Goal: Find specific page/section: Find specific page/section

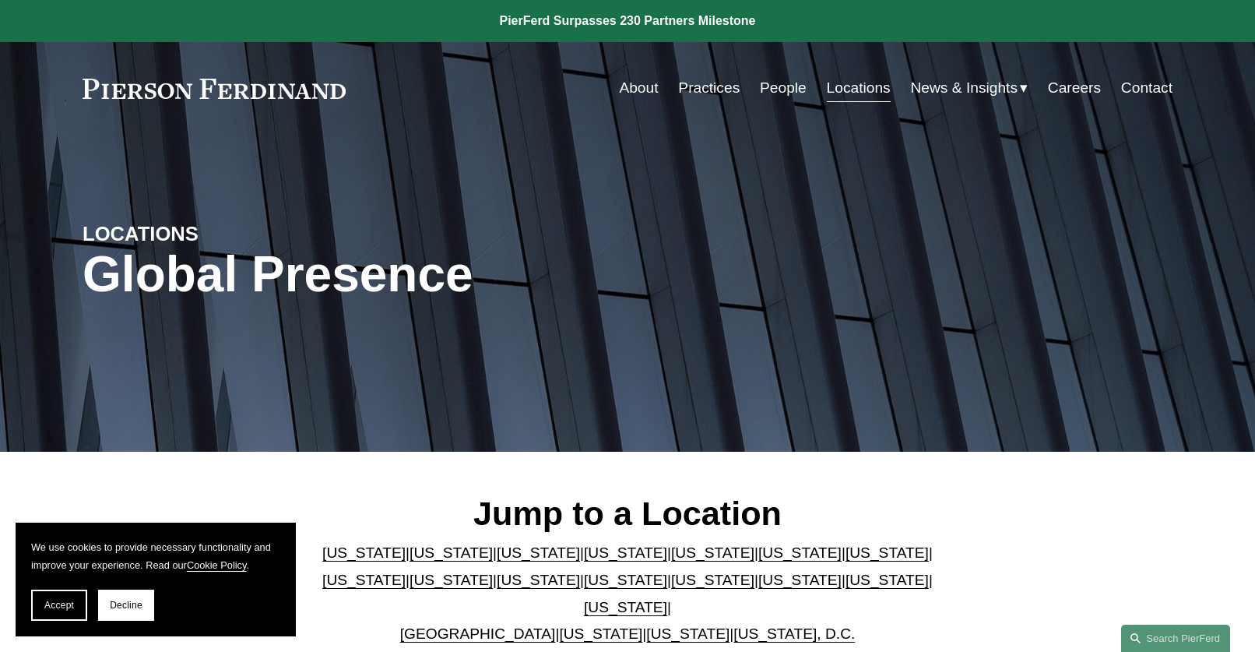
click at [667, 599] on link "[US_STATE]" at bounding box center [625, 607] width 83 height 16
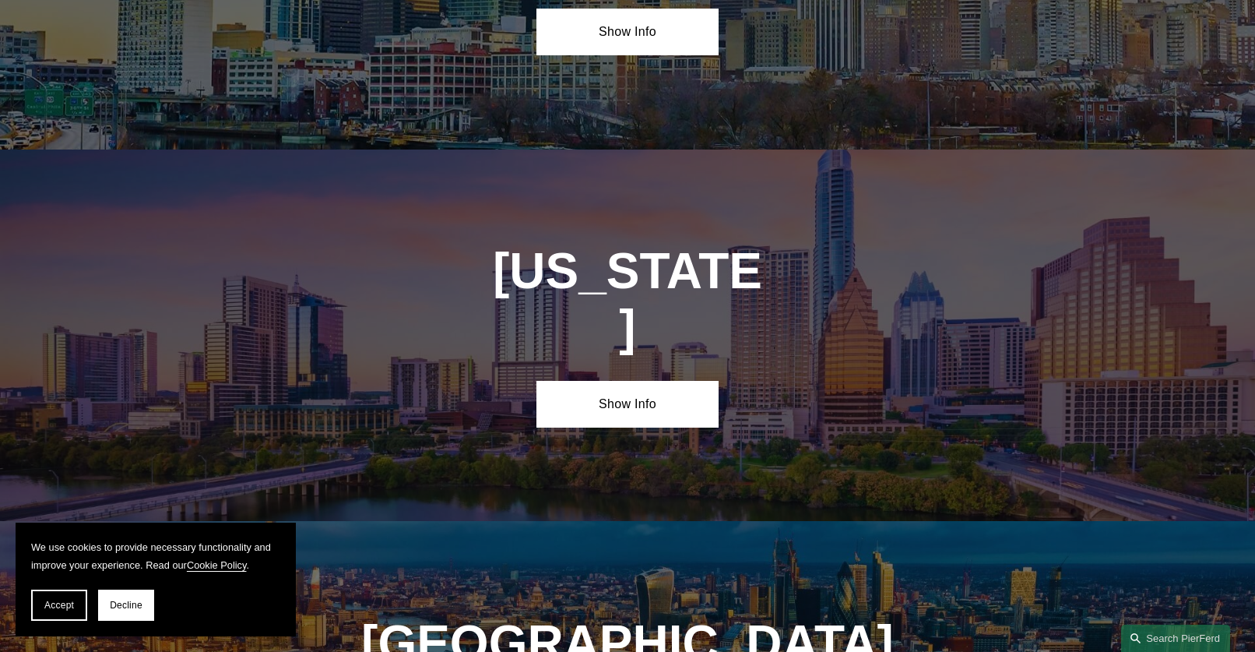
scroll to position [5268, 0]
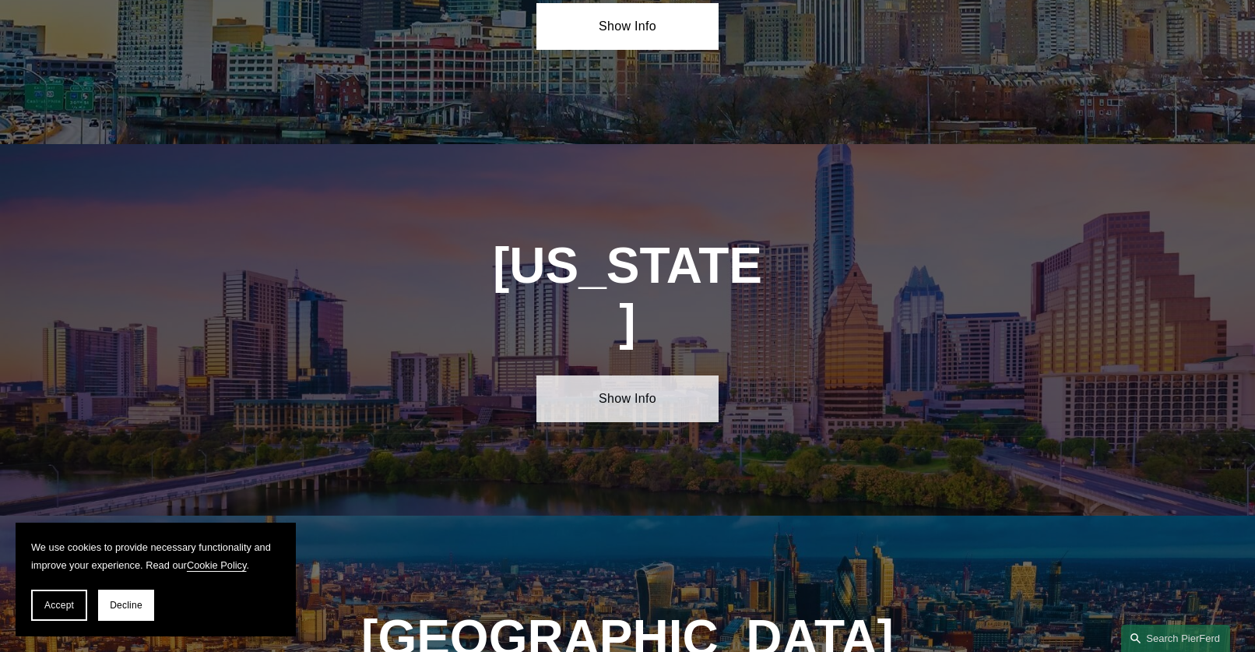
click at [644, 375] on link "Show Info" at bounding box center [626, 398] width 181 height 47
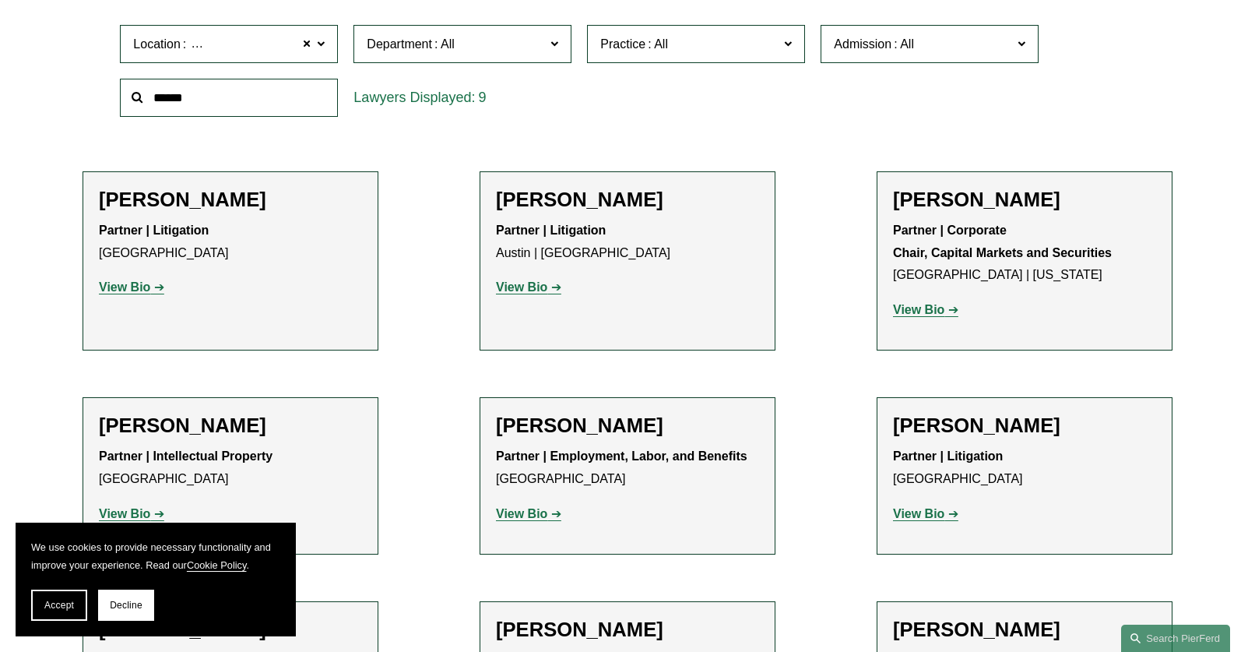
scroll to position [349, 0]
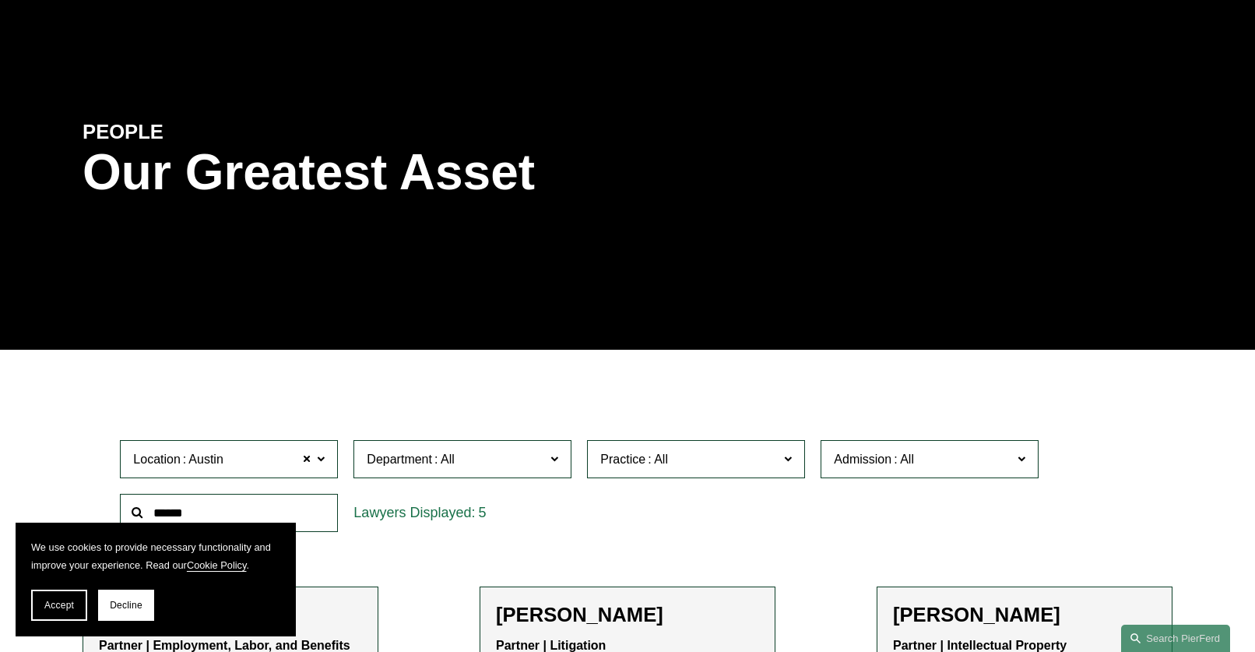
scroll to position [311, 0]
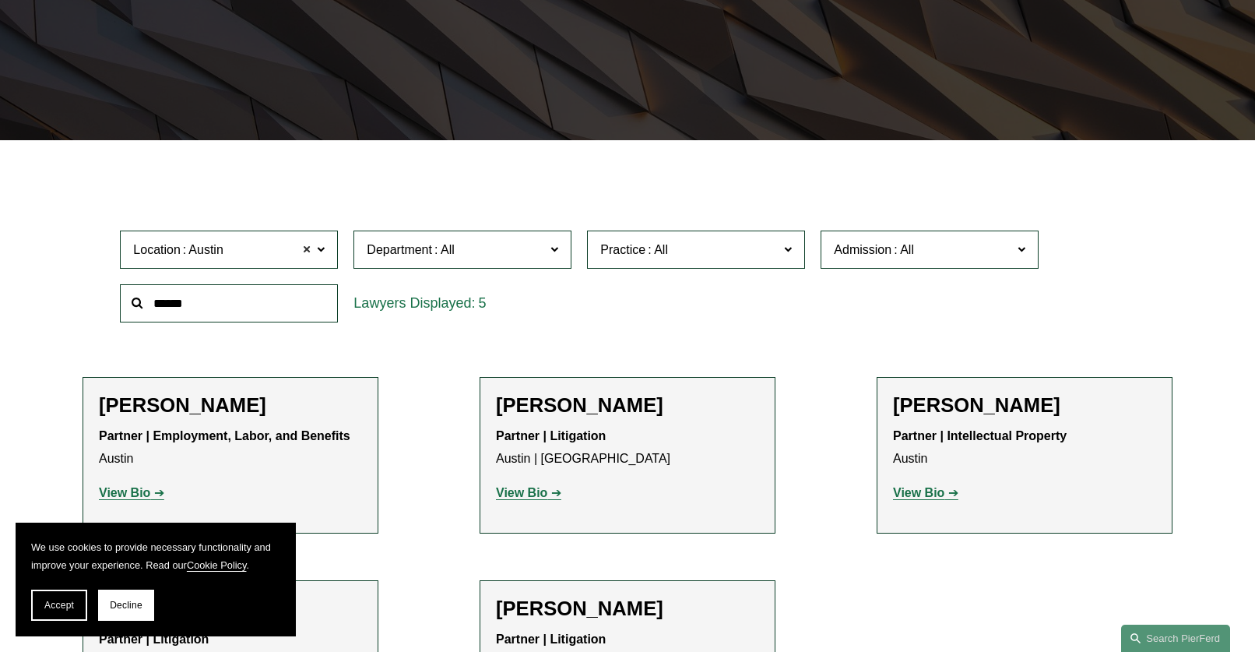
click at [308, 249] on span at bounding box center [306, 250] width 9 height 20
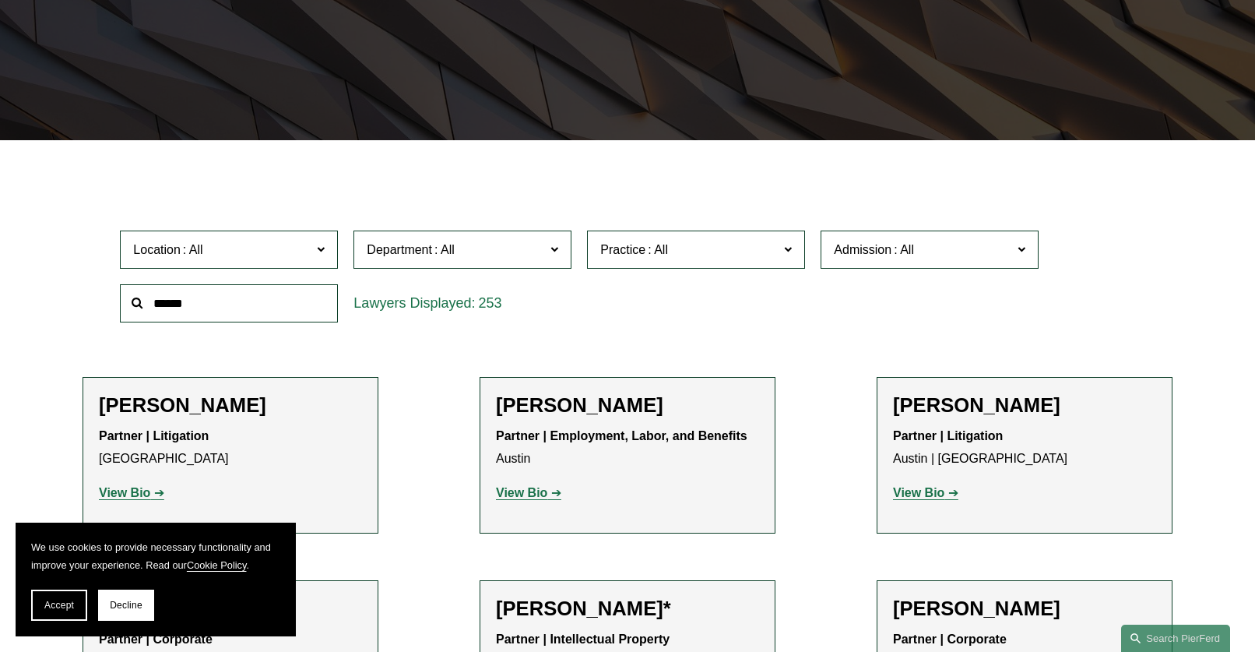
click at [250, 306] on input "text" at bounding box center [229, 303] width 218 height 38
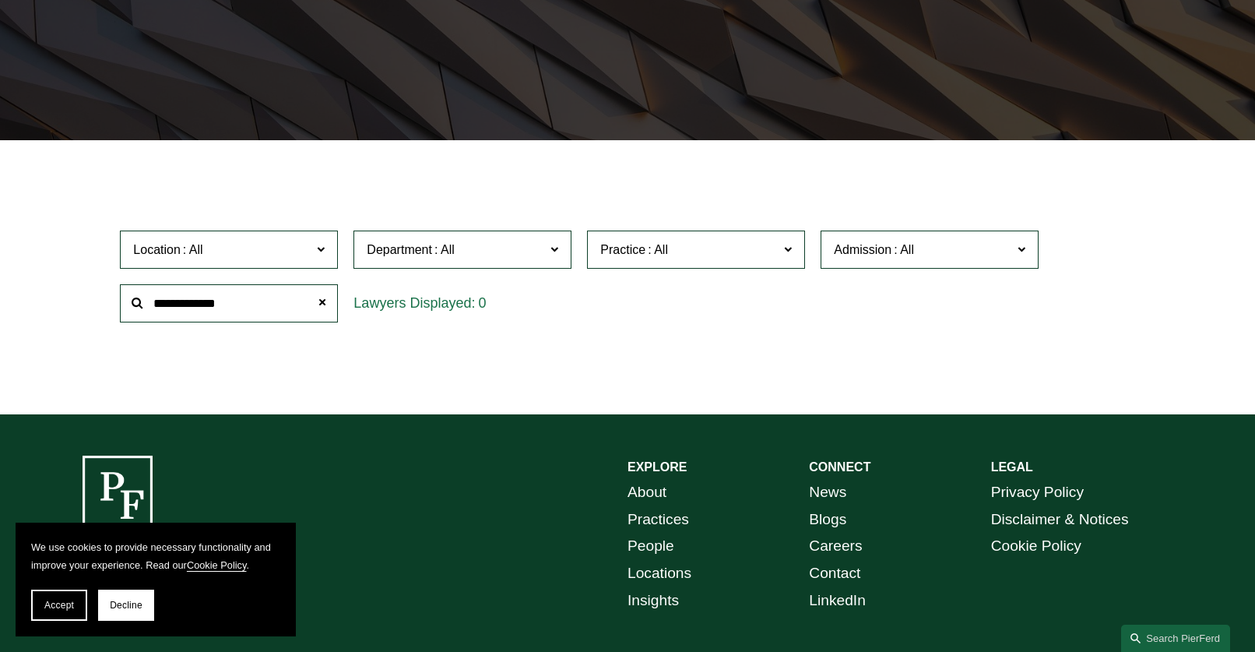
drag, startPoint x: 250, startPoint y: 306, endPoint x: 76, endPoint y: 307, distance: 174.4
click at [76, 307] on ul "Filter Location All Atlanta Austin Boston Charlotte Chicago Cincinnati Clevelan…" at bounding box center [627, 276] width 1165 height 200
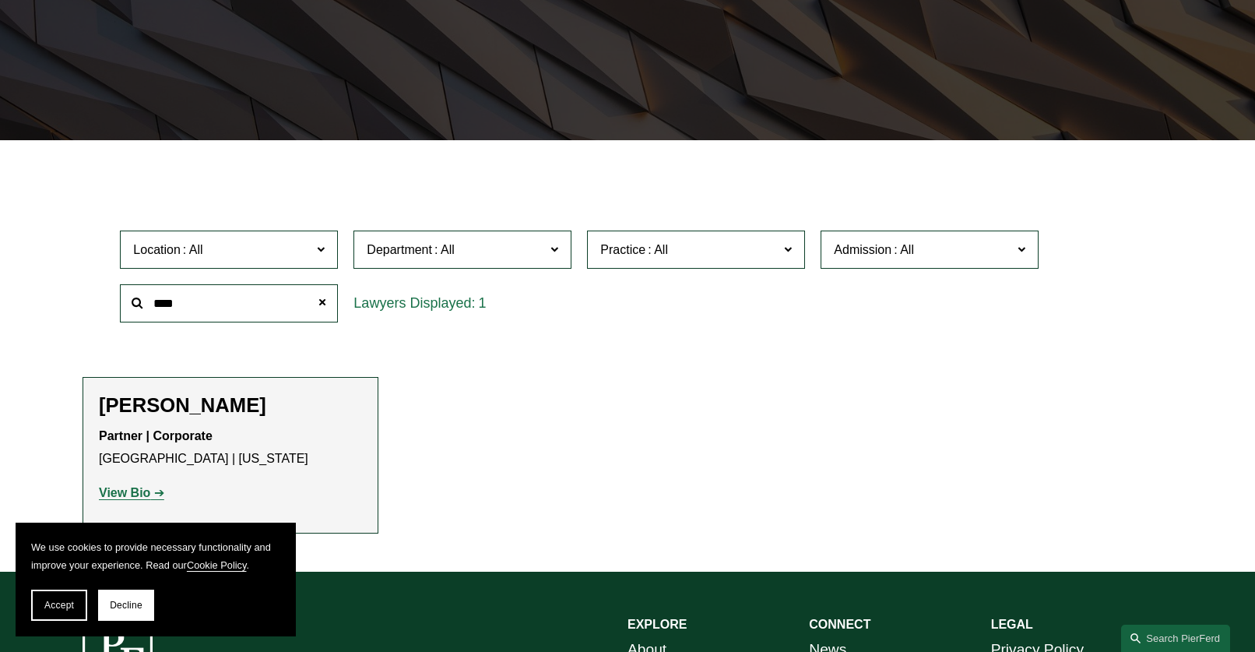
type input "****"
click at [130, 494] on strong "View Bio" at bounding box center [124, 492] width 51 height 13
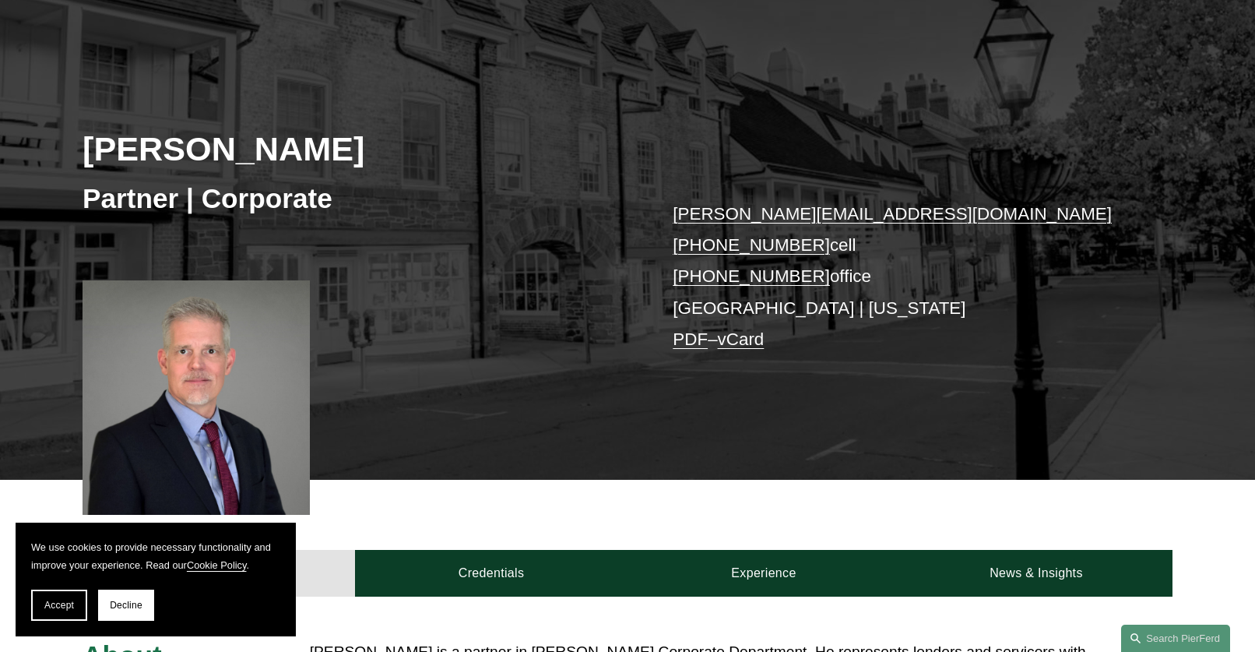
scroll to position [156, 0]
